Goal: Task Accomplishment & Management: Use online tool/utility

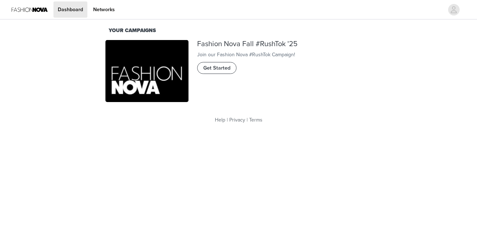
click at [218, 72] on span "Get Started" at bounding box center [216, 68] width 27 height 8
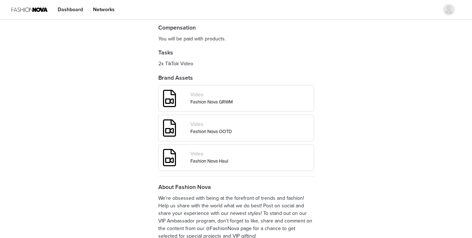
scroll to position [311, 0]
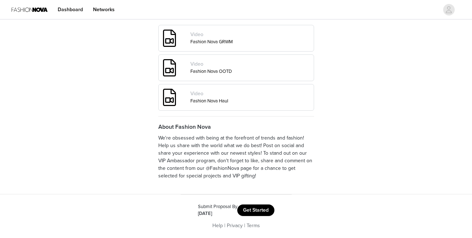
click at [263, 213] on button "Get Started" at bounding box center [255, 211] width 37 height 12
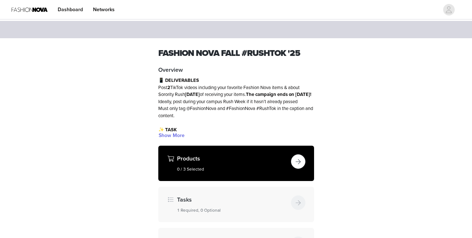
scroll to position [104, 0]
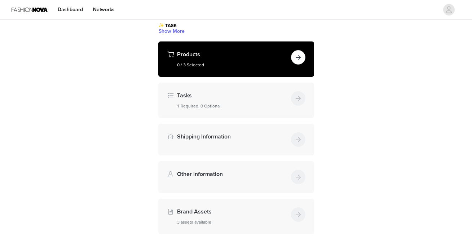
click at [293, 56] on button "button" at bounding box center [298, 57] width 14 height 14
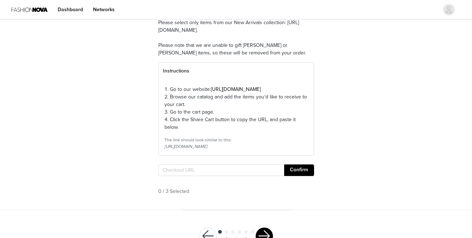
scroll to position [67, 0]
